Goal: Subscribe to service/newsletter: Subscribe to service/newsletter

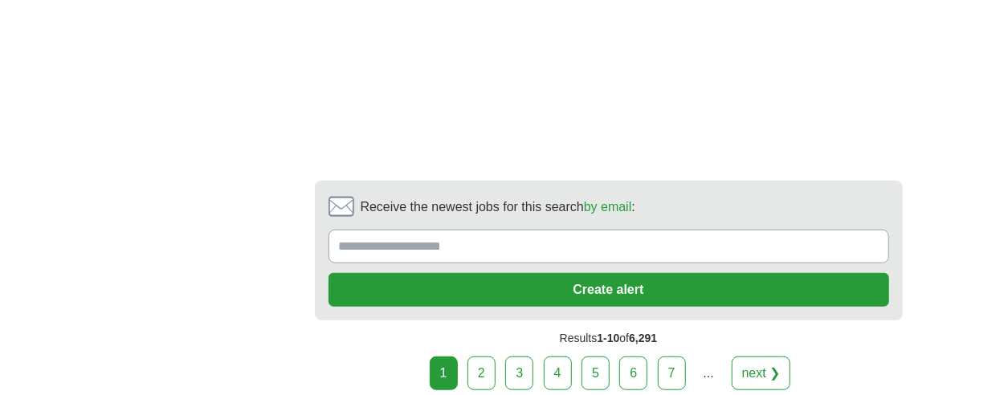
scroll to position [3534, 0]
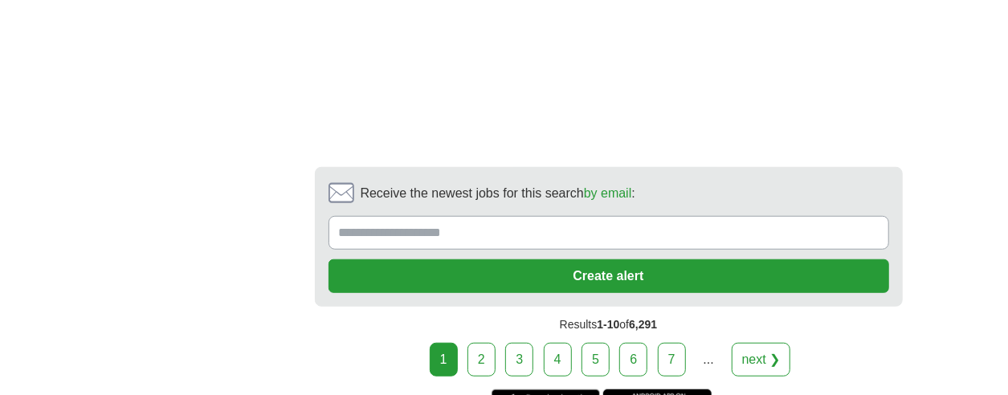
click at [476, 343] on link "2" at bounding box center [481, 360] width 28 height 34
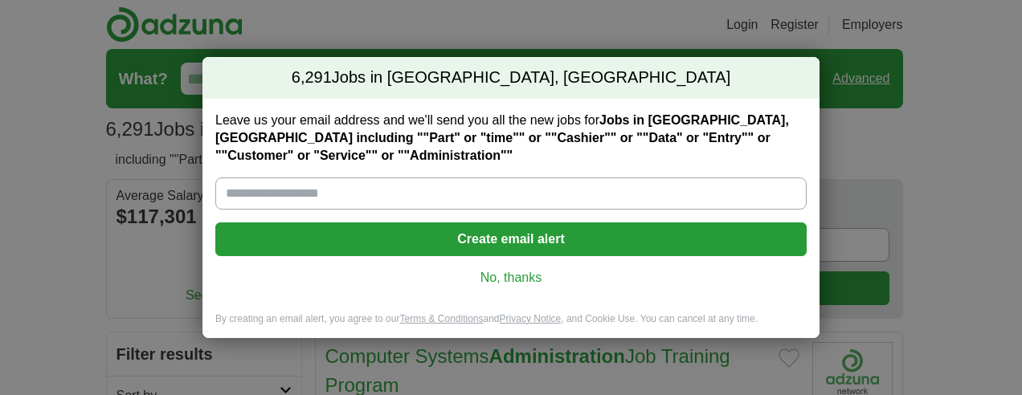
click at [414, 198] on input "Leave us your email address and we'll send you all the new jobs for Jobs in [GE…" at bounding box center [510, 194] width 591 height 32
type input "**********"
click at [467, 235] on button "Create email alert" at bounding box center [510, 239] width 591 height 34
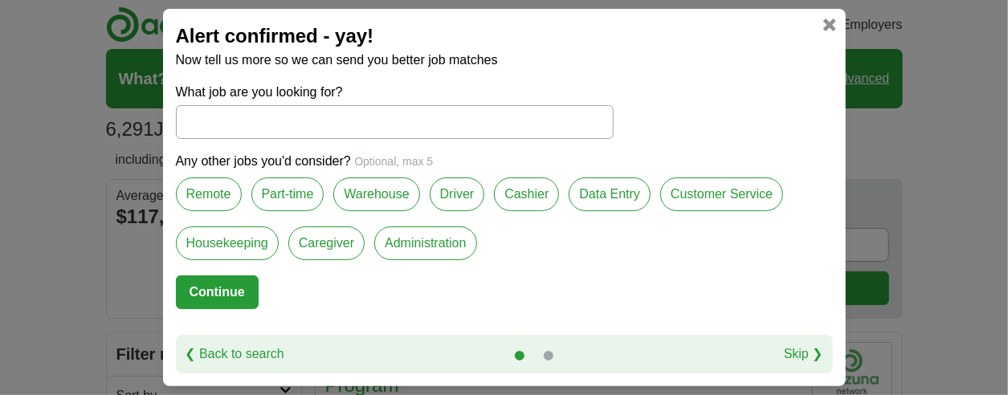
click at [826, 24] on link at bounding box center [829, 24] width 13 height 13
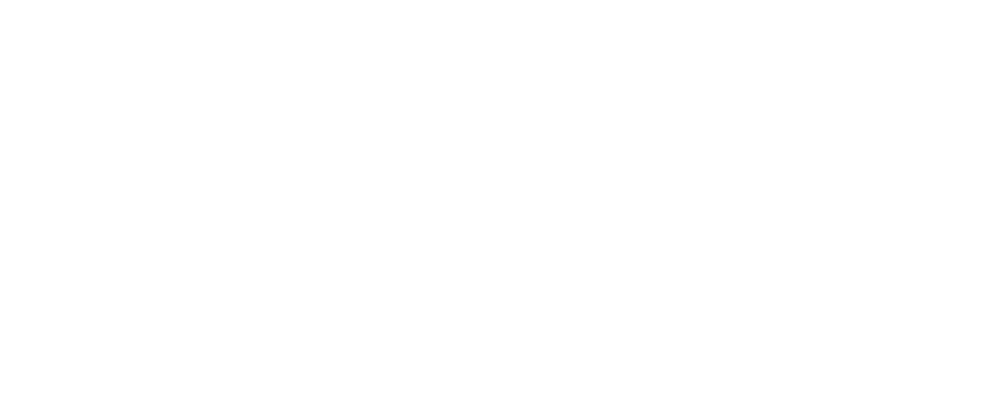
scroll to position [2570, 0]
